Goal: Task Accomplishment & Management: Use online tool/utility

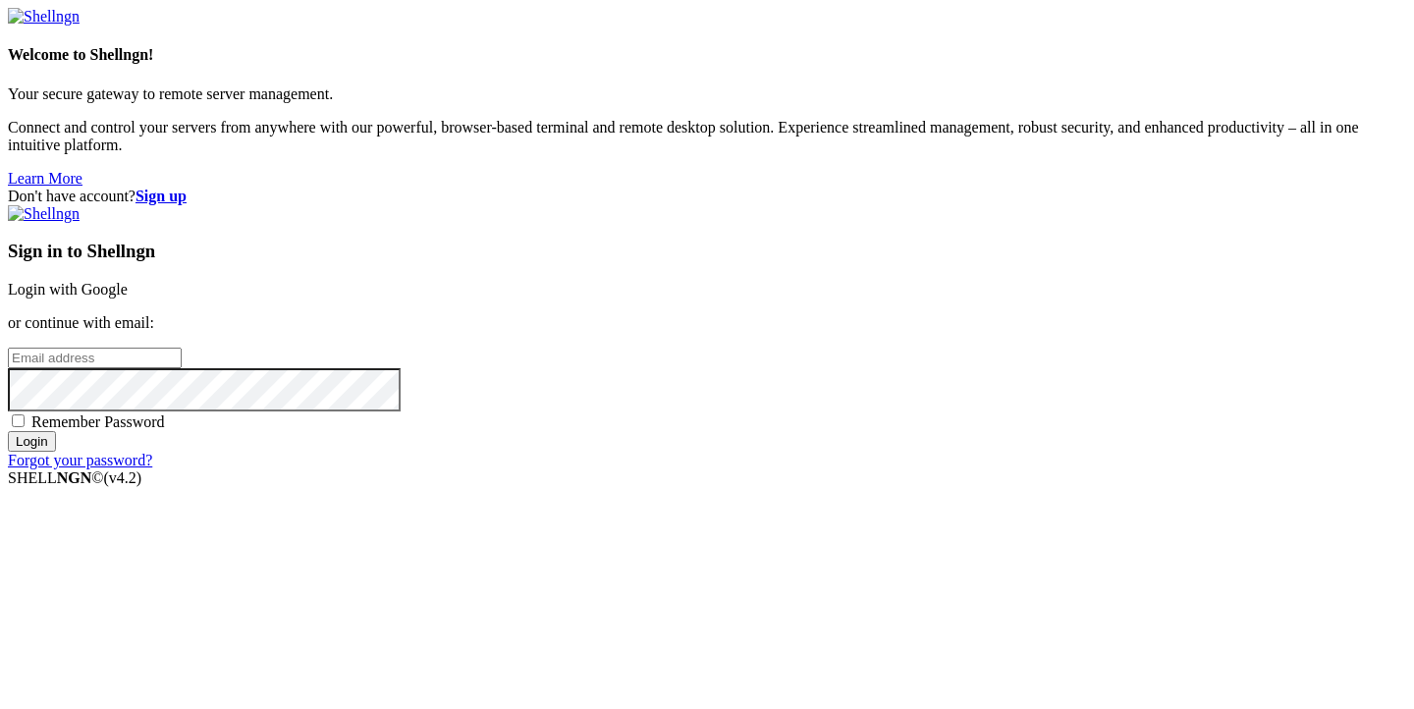
type input "[PERSON_NAME][EMAIL_ADDRESS][DOMAIN_NAME]"
click at [56, 452] on input "Login" at bounding box center [32, 441] width 48 height 21
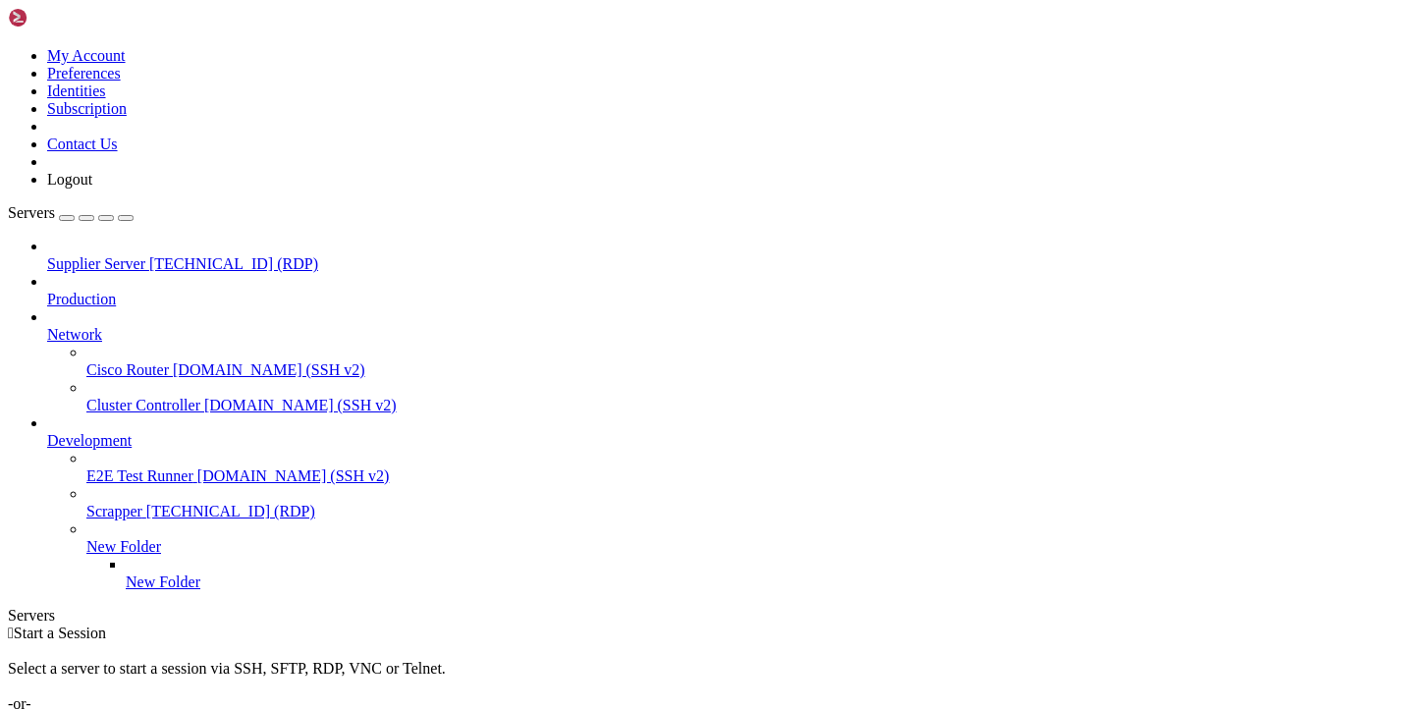
click at [149, 255] on span "[TECHNICAL_ID] (RDP)" at bounding box center [233, 263] width 169 height 17
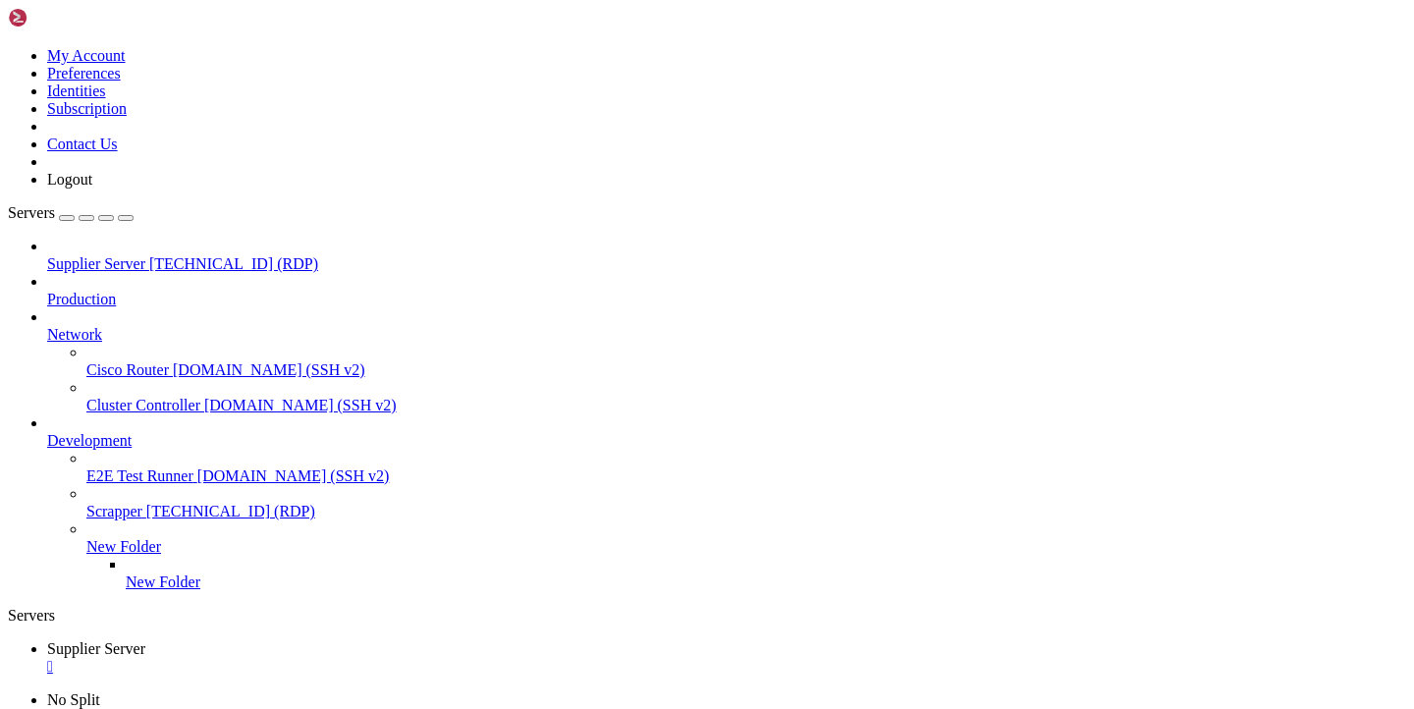
click at [161, 538] on span "New Folder" at bounding box center [123, 546] width 75 height 17
click at [86, 538] on icon at bounding box center [86, 538] width 0 height 0
click at [161, 538] on span "New Folder" at bounding box center [123, 546] width 75 height 17
click at [86, 538] on icon at bounding box center [86, 538] width 0 height 0
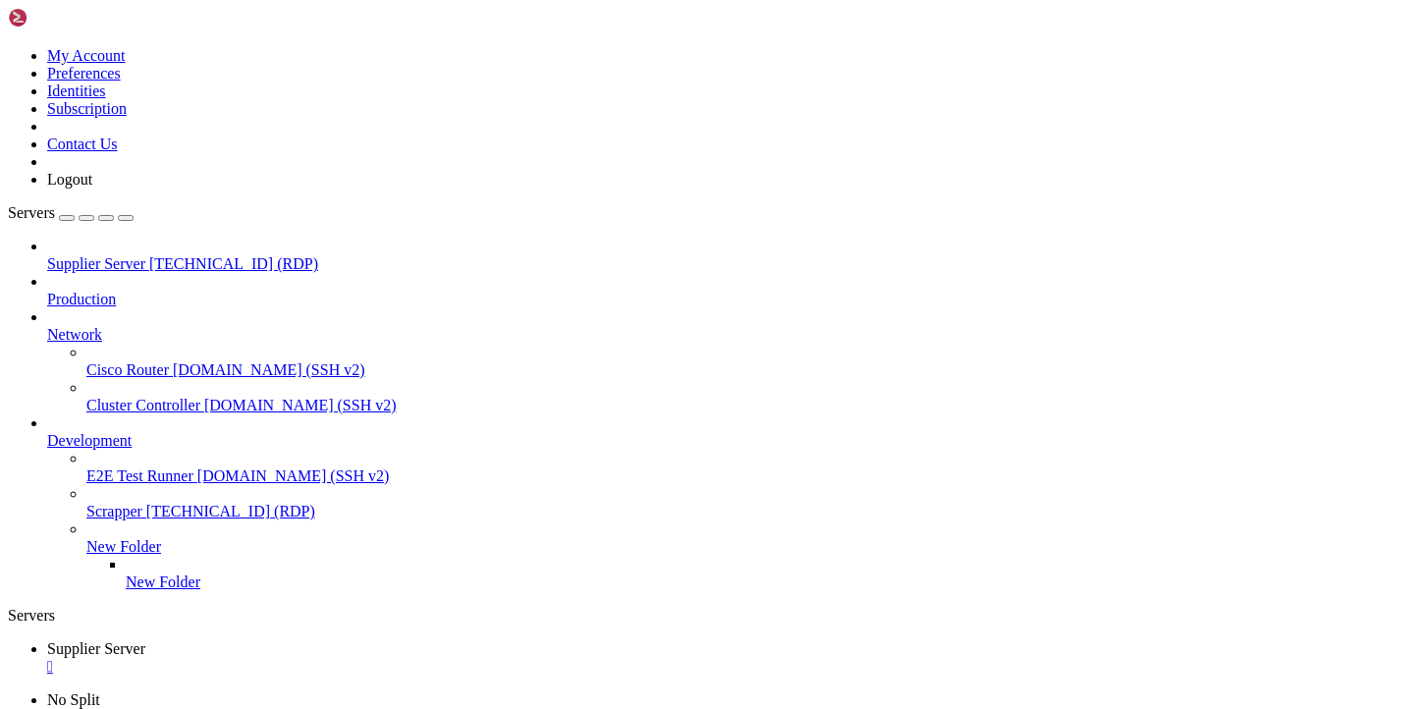
click at [396, 658] on div "" at bounding box center [726, 667] width 1359 height 18
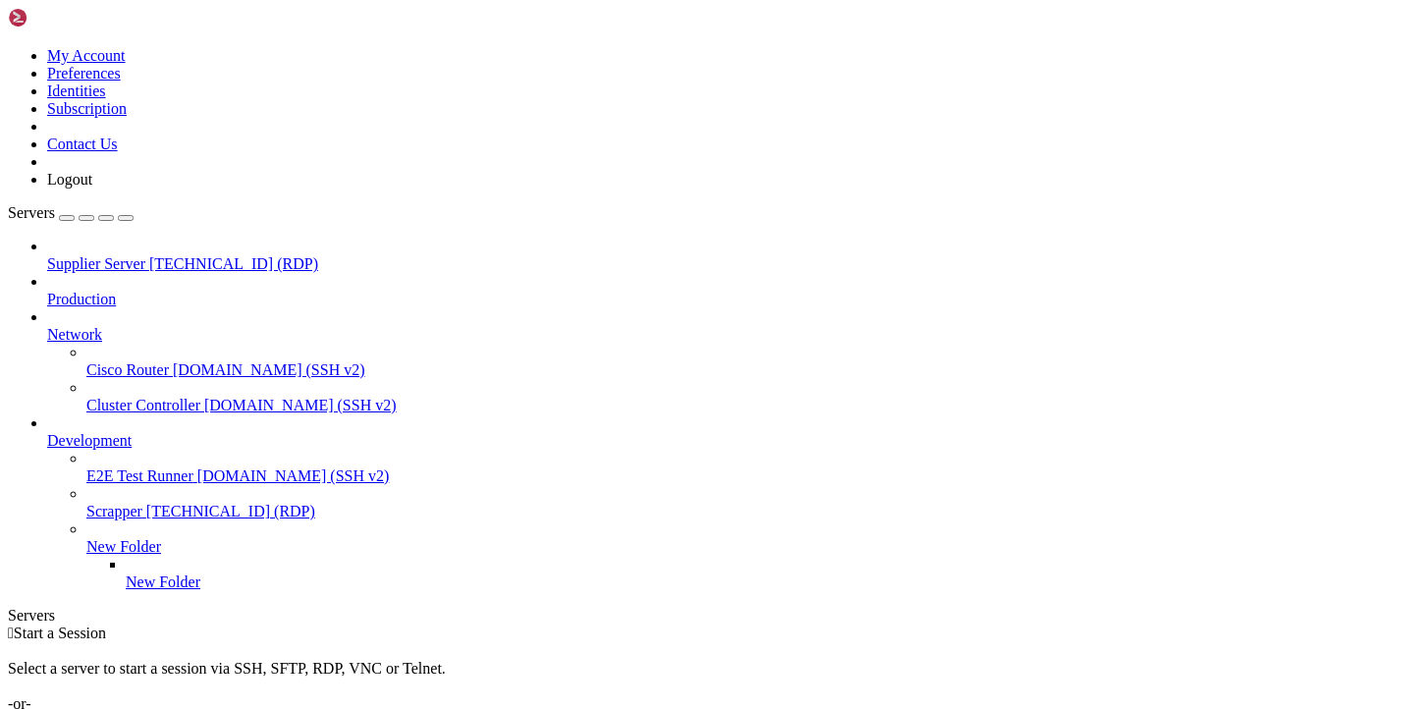
click at [185, 255] on span "[TECHNICAL_ID] (RDP)" at bounding box center [233, 263] width 169 height 17
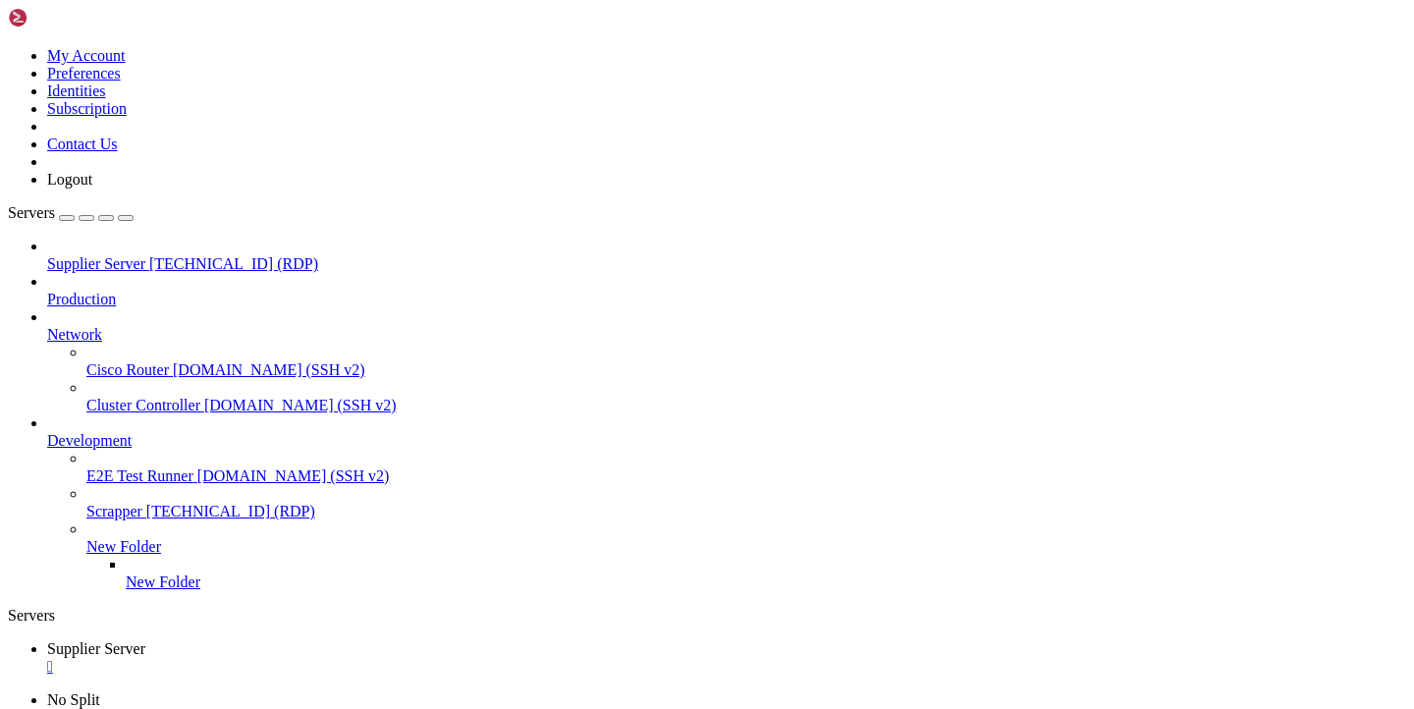
click at [391, 658] on div "" at bounding box center [726, 667] width 1359 height 18
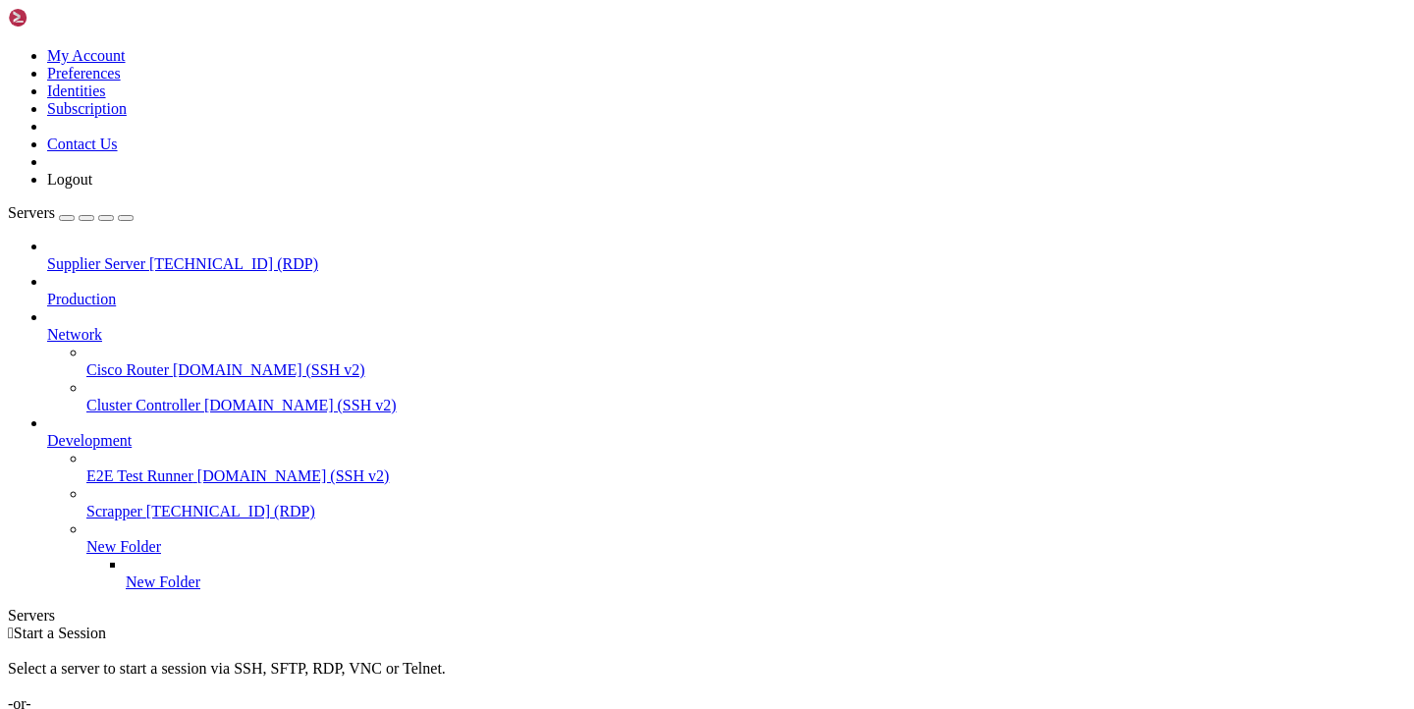
click at [106, 291] on link "Production" at bounding box center [726, 300] width 1359 height 18
click at [84, 255] on span "Supplier Server" at bounding box center [96, 263] width 98 height 17
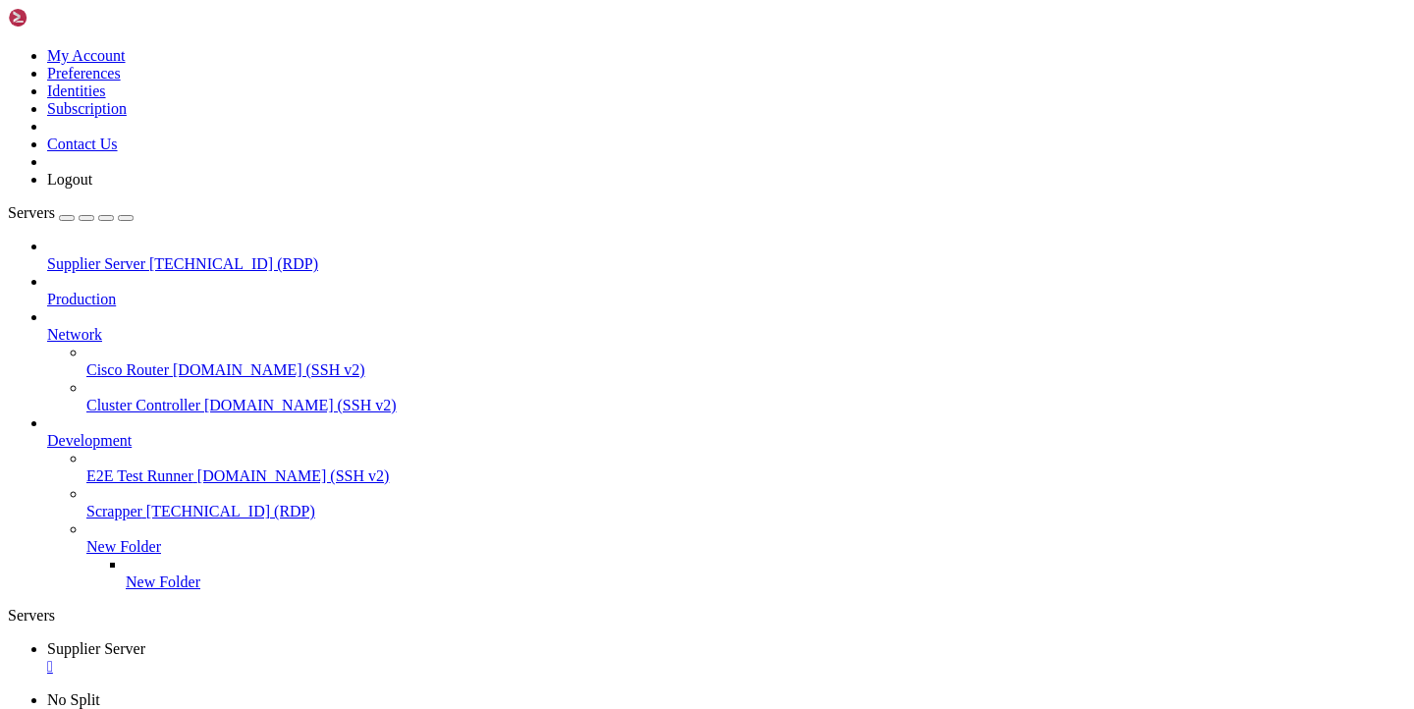
click at [399, 658] on div "" at bounding box center [726, 667] width 1359 height 18
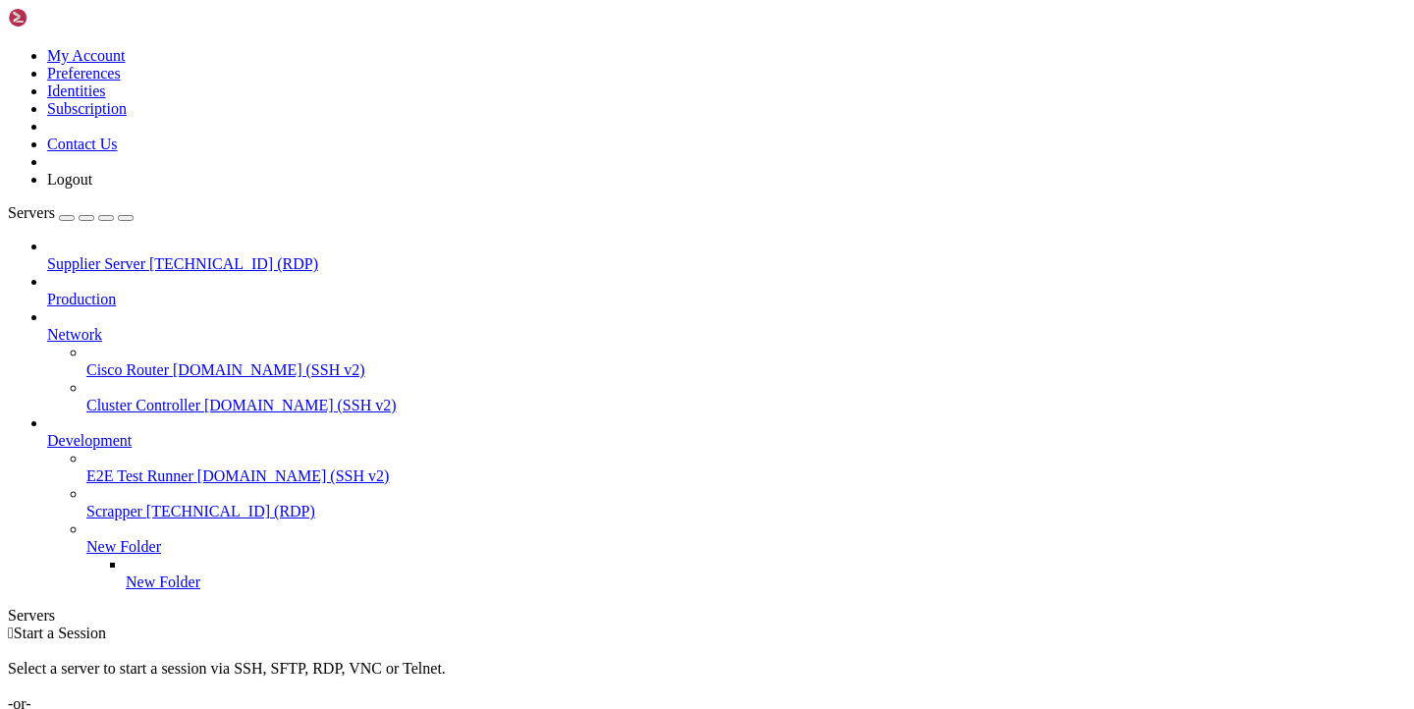
click at [145, 255] on span "Supplier Server" at bounding box center [96, 263] width 98 height 17
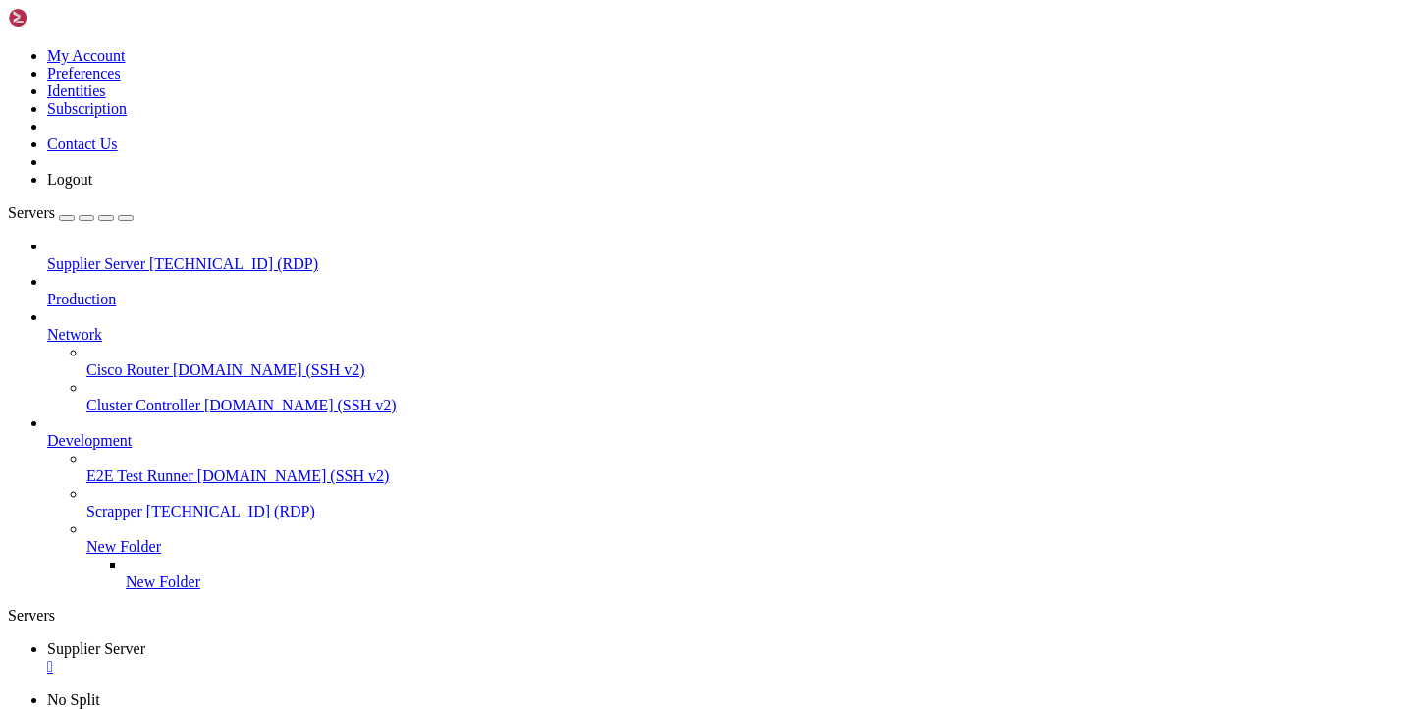
click at [152, 503] on span "[TECHNICAL_ID] (RDP)" at bounding box center [230, 511] width 169 height 17
click at [181, 503] on span "[TECHNICAL_ID] (RDP)" at bounding box center [230, 511] width 169 height 17
click at [396, 658] on div "" at bounding box center [726, 667] width 1359 height 18
